Goal: Transaction & Acquisition: Purchase product/service

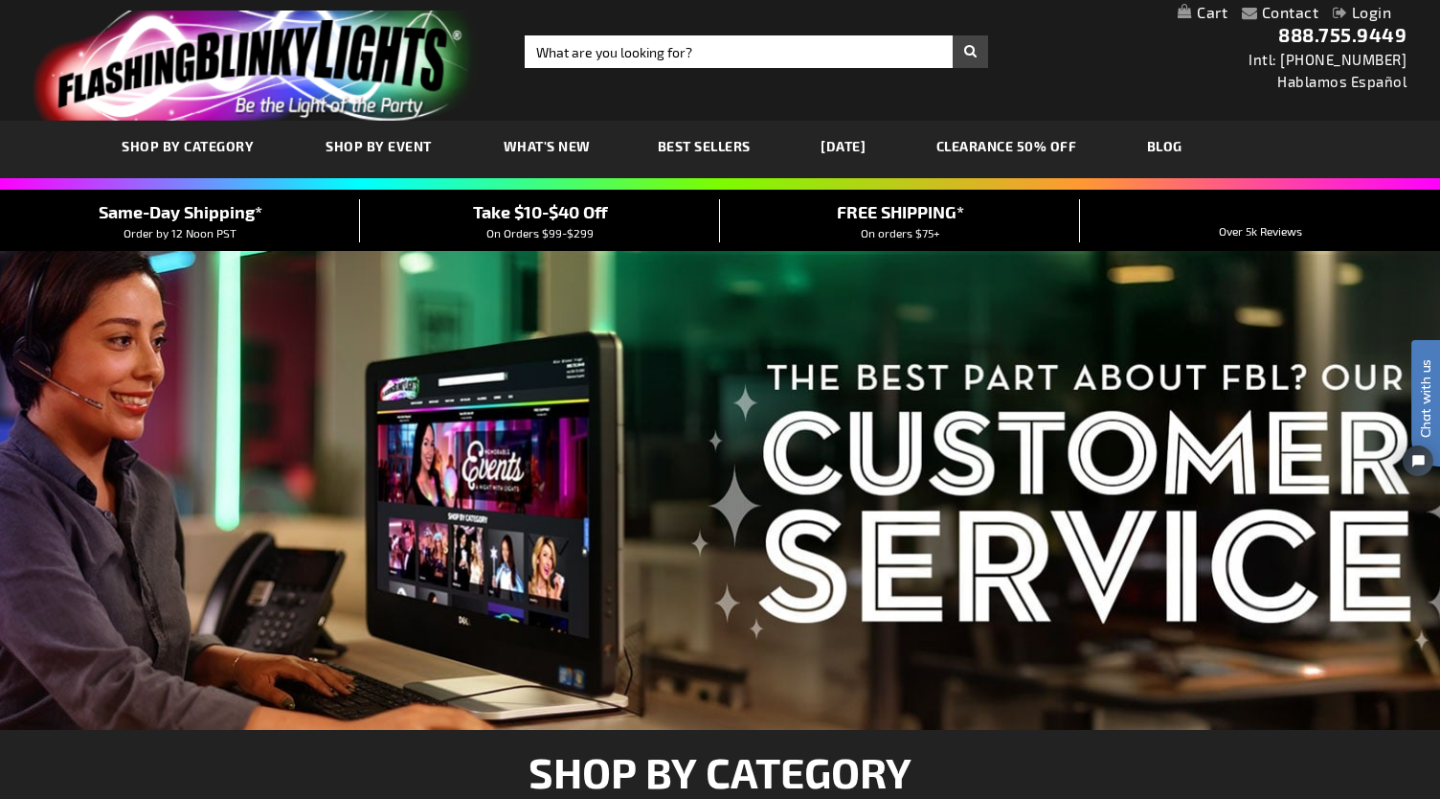
click at [1090, 91] on div "Close dialog Get 10% Off Subscribe and save today Unlock Offer Submit" at bounding box center [720, 399] width 1440 height 799
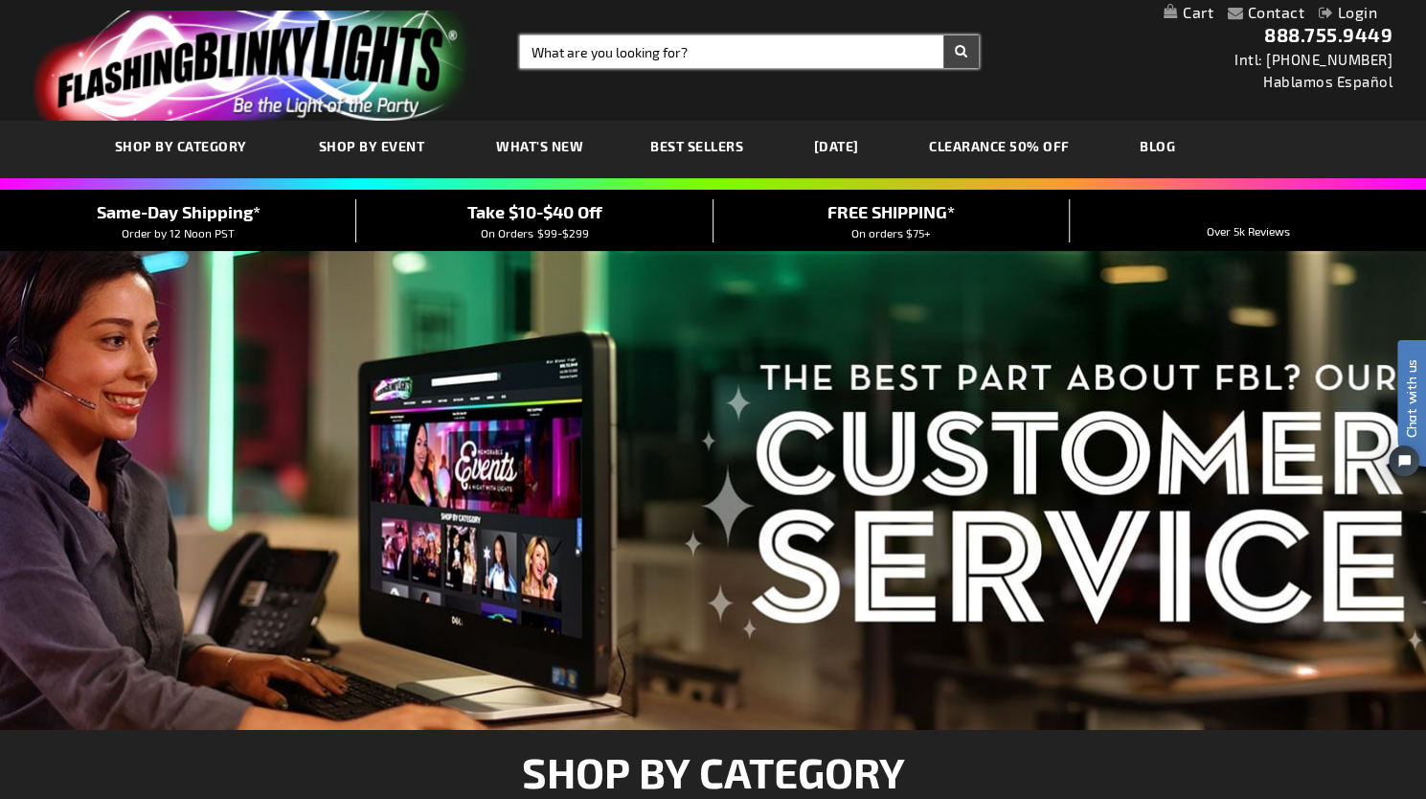
click at [713, 58] on input "Search" at bounding box center [749, 51] width 459 height 33
type input "sound activated bracelet"
click at [943, 35] on button "Search" at bounding box center [960, 51] width 35 height 33
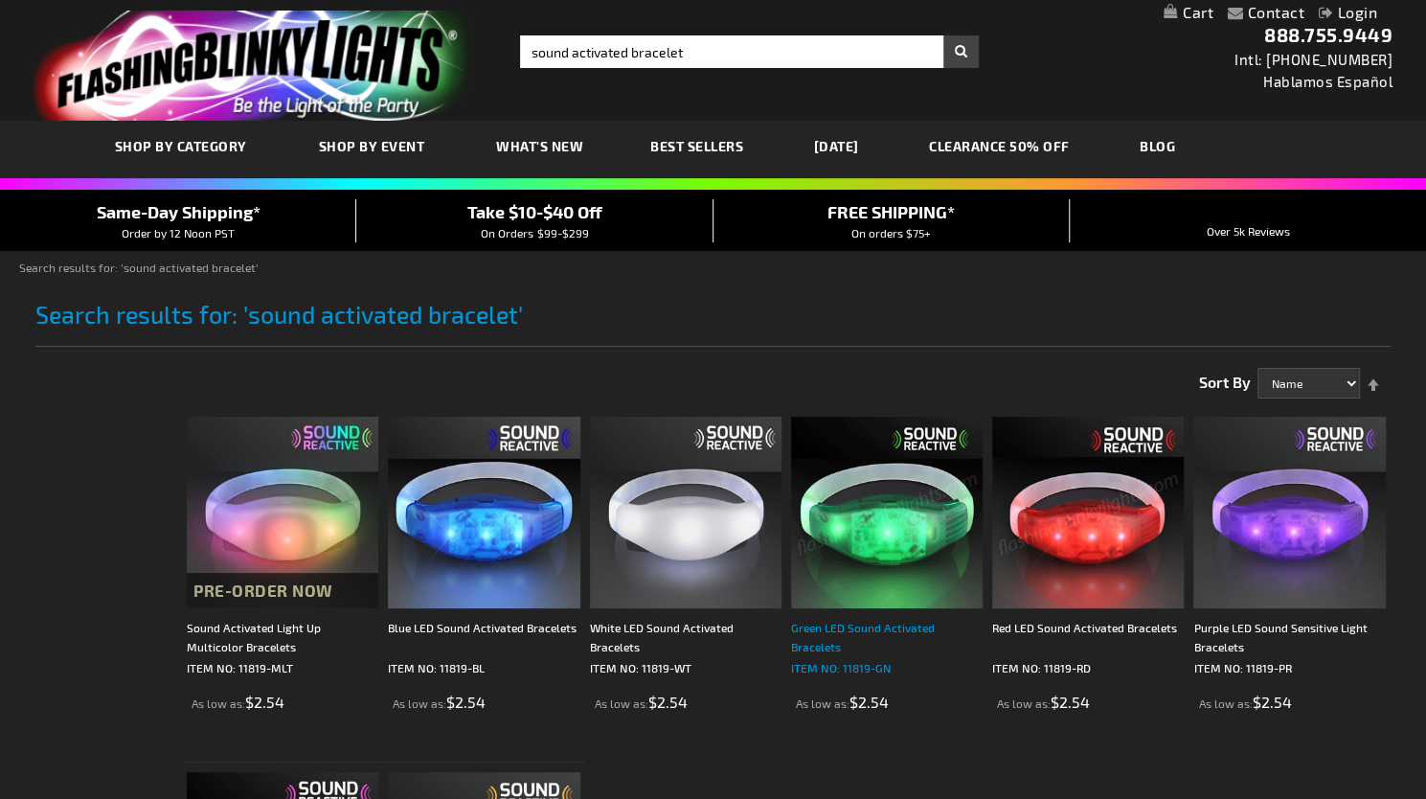
click at [808, 627] on div "Green LED Sound Activated Bracelets" at bounding box center [887, 637] width 192 height 38
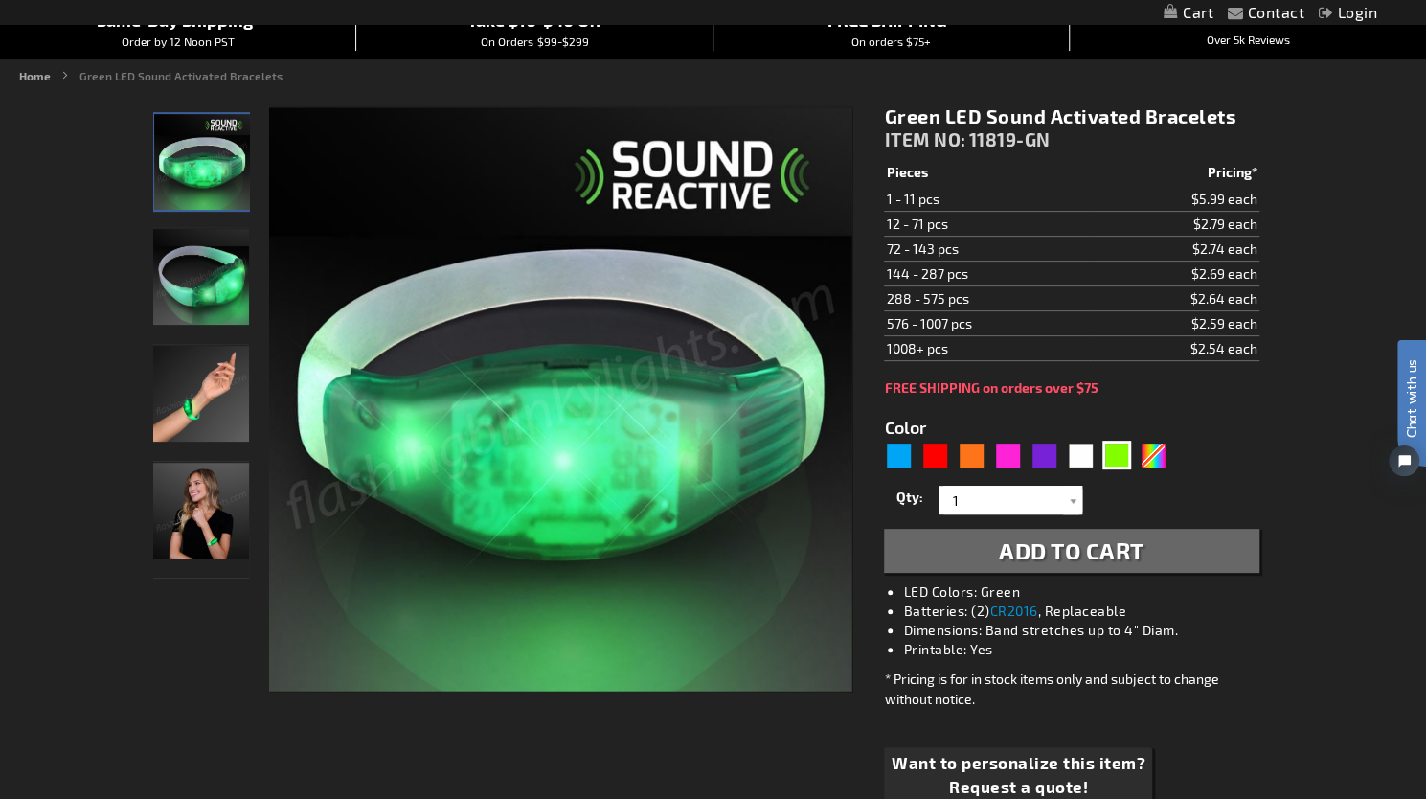
scroll to position [287, 0]
